Goal: Transaction & Acquisition: Download file/media

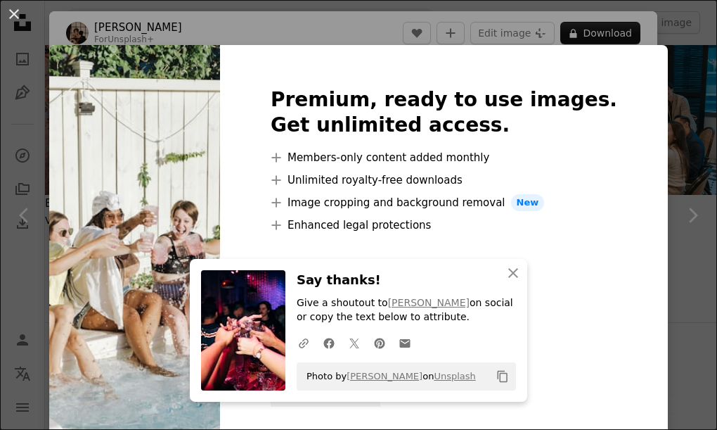
scroll to position [984, 0]
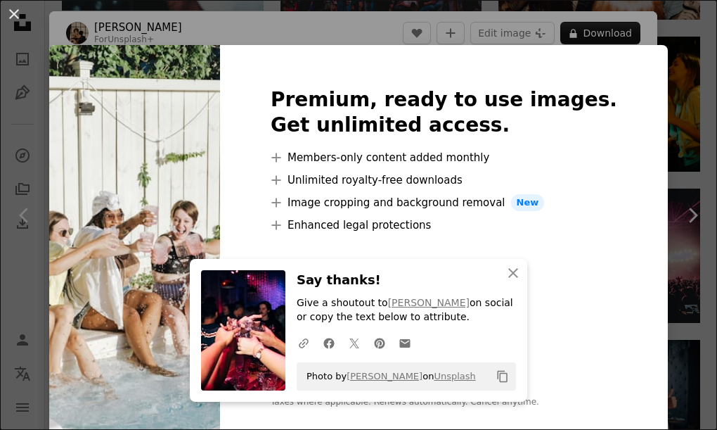
click at [673, 159] on div "An X shape An X shape Close Say thanks! Give a shoutout to [PERSON_NAME] on soc…" at bounding box center [358, 215] width 717 height 430
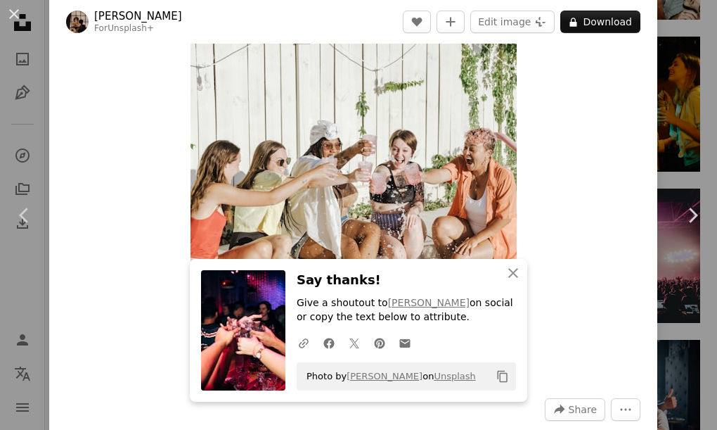
scroll to position [211, 0]
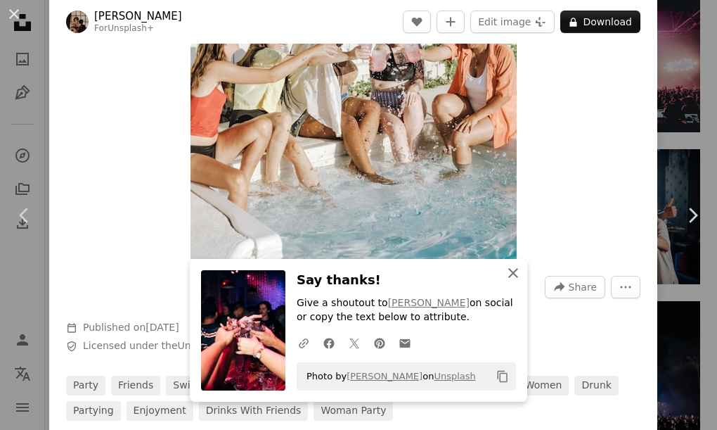
click at [508, 268] on icon "button" at bounding box center [513, 273] width 10 height 10
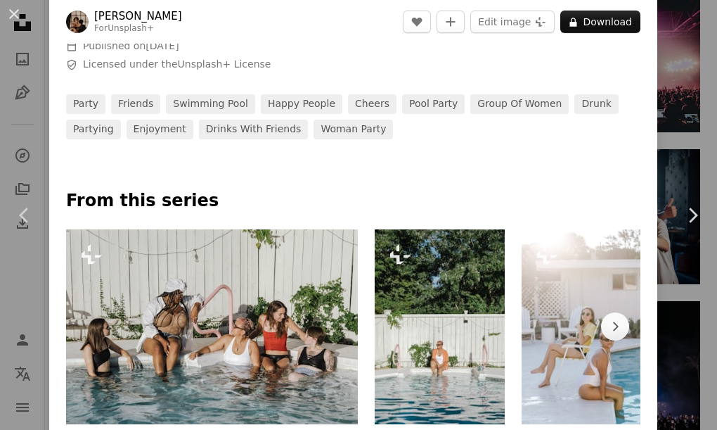
scroll to position [562, 0]
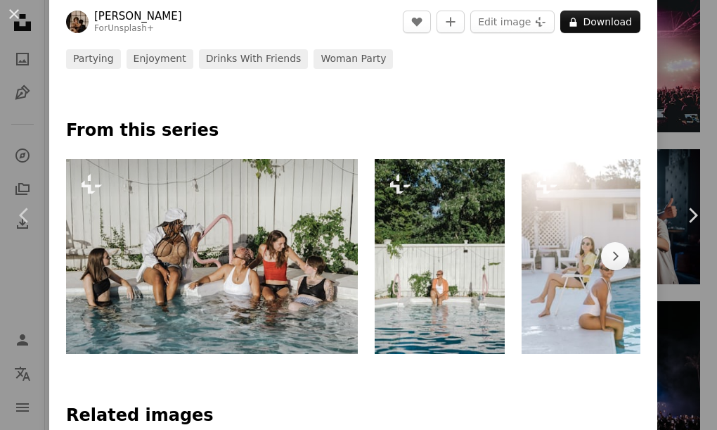
click at [254, 256] on img at bounding box center [212, 256] width 292 height 195
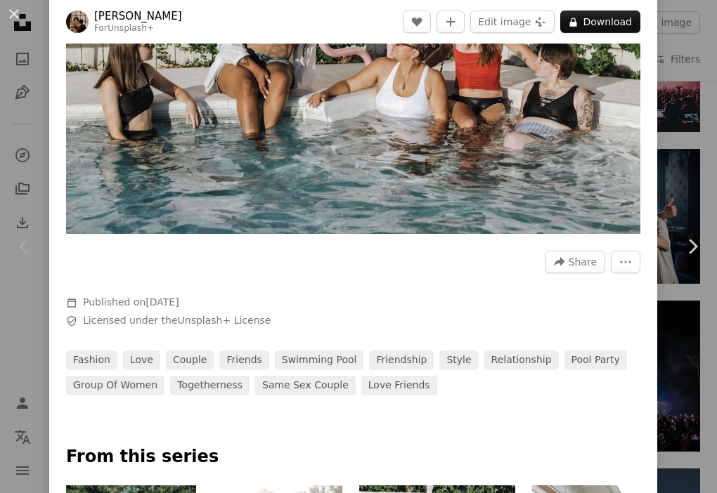
scroll to position [422, 0]
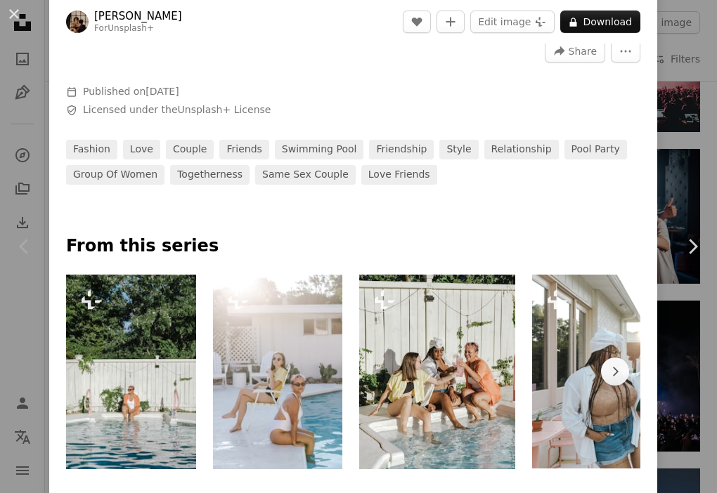
click at [601, 222] on div at bounding box center [353, 210] width 608 height 51
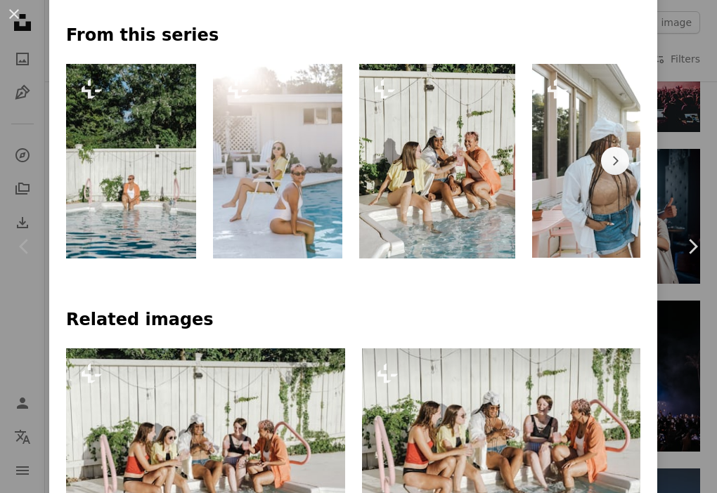
scroll to position [703, 0]
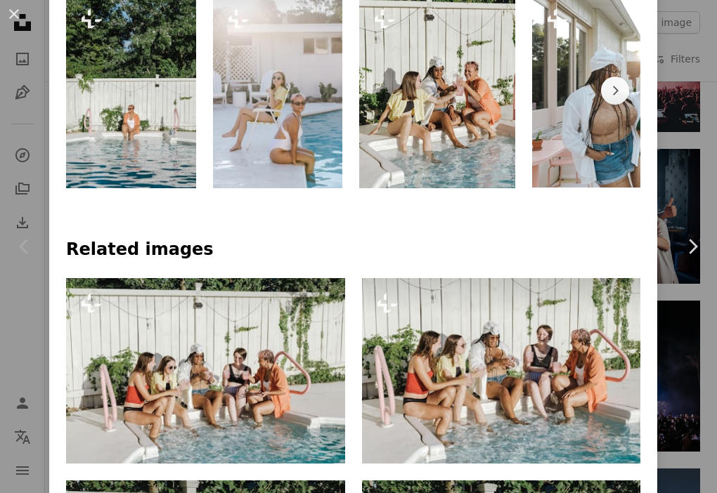
click at [280, 109] on img at bounding box center [278, 91] width 130 height 195
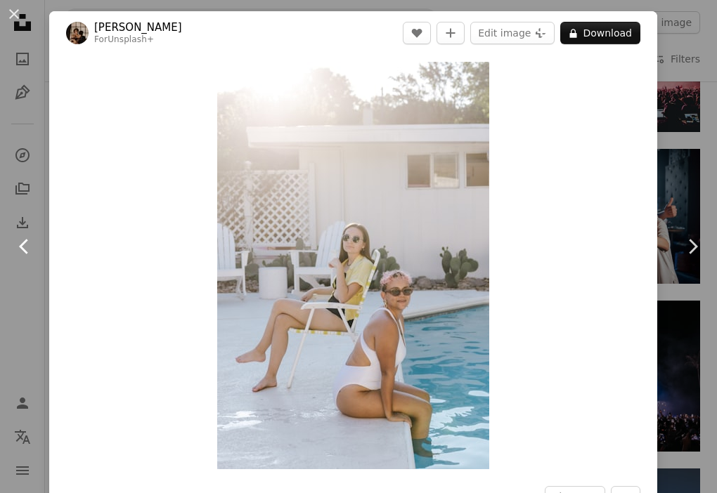
click at [14, 199] on link "Chevron left" at bounding box center [24, 246] width 49 height 135
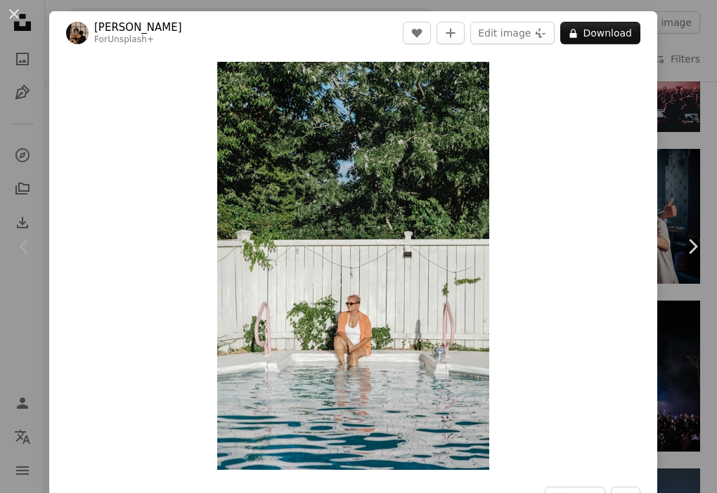
click at [657, 28] on div "An X shape Chevron left Chevron right [PERSON_NAME] For Unsplash+ A heart A plu…" at bounding box center [358, 246] width 717 height 493
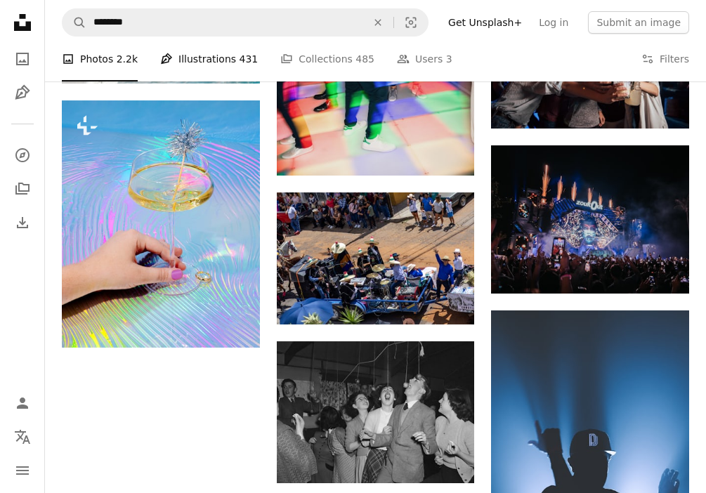
scroll to position [984, 0]
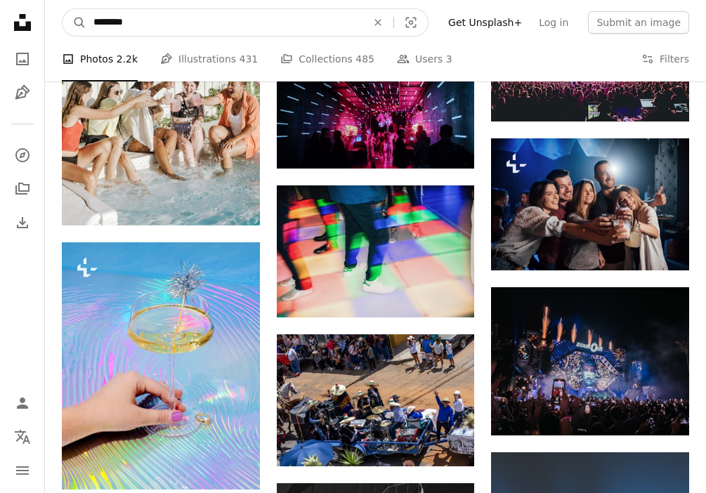
click at [192, 27] on input "********" at bounding box center [224, 22] width 276 height 27
type input "**********"
click at [63, 9] on button "A magnifying glass" at bounding box center [75, 22] width 24 height 27
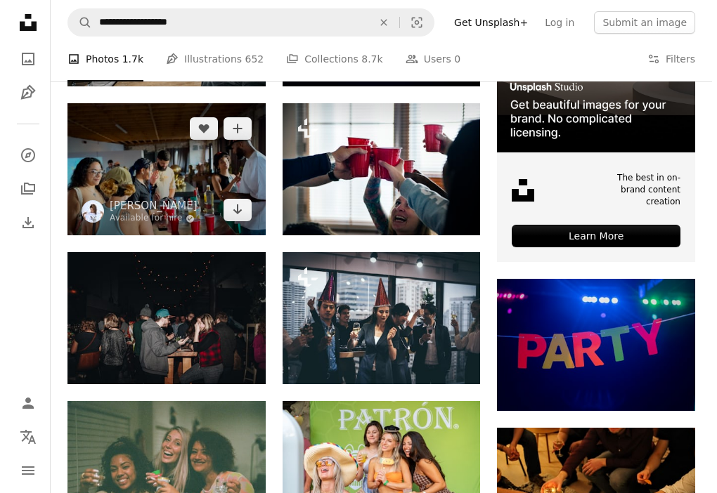
scroll to position [422, 0]
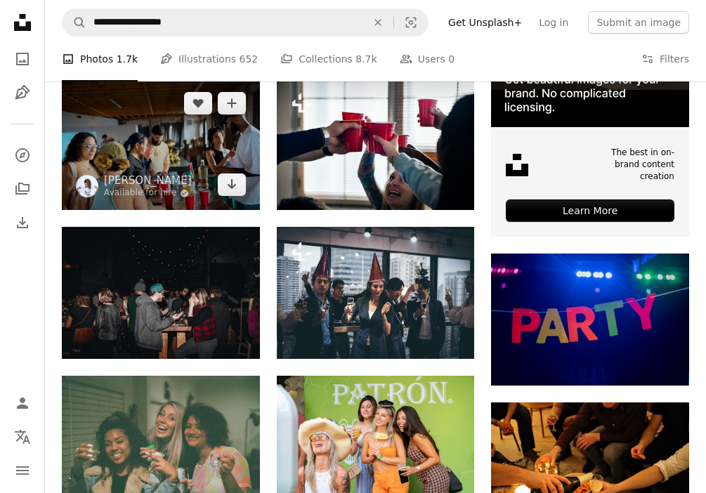
click at [122, 146] on img at bounding box center [161, 144] width 198 height 132
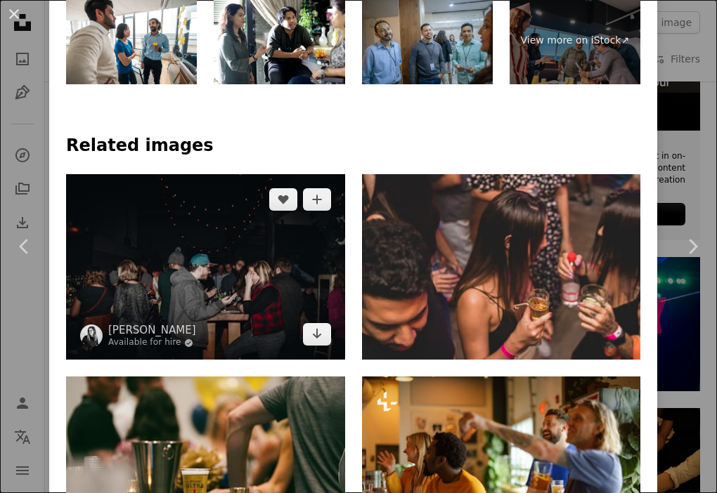
scroll to position [844, 0]
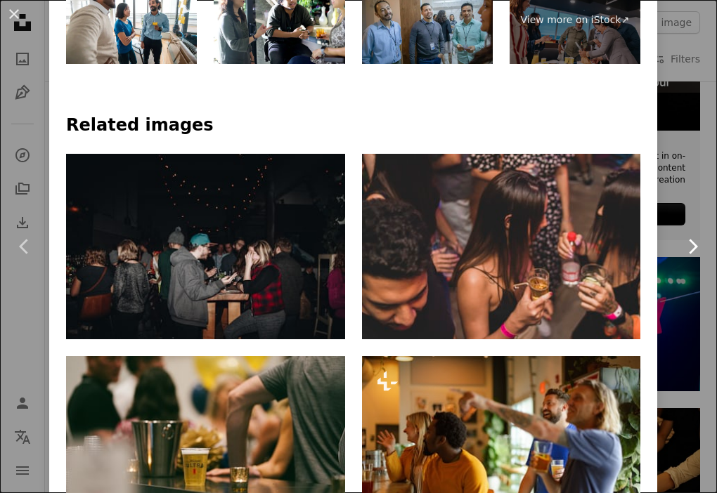
click at [681, 209] on link "Chevron right" at bounding box center [692, 246] width 49 height 135
